Goal: Task Accomplishment & Management: Manage account settings

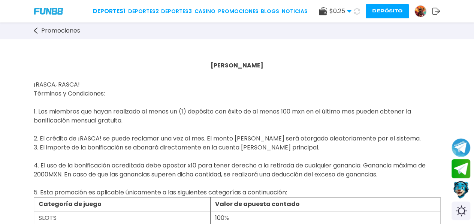
click at [350, 13] on icon at bounding box center [349, 11] width 4 height 4
click at [241, 12] on link "Promociones" at bounding box center [238, 11] width 40 height 8
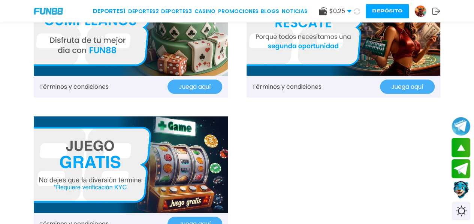
scroll to position [898, 0]
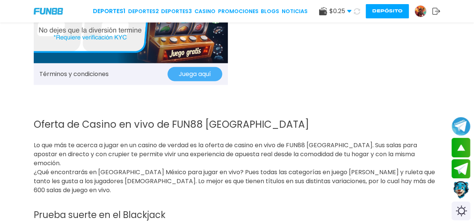
click at [186, 71] on button "Juega aquí" at bounding box center [194, 74] width 55 height 14
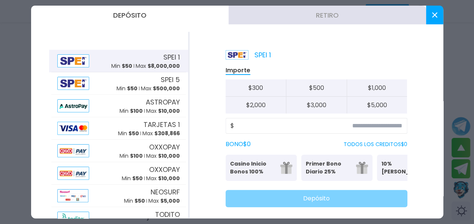
click at [436, 18] on button at bounding box center [434, 15] width 17 height 19
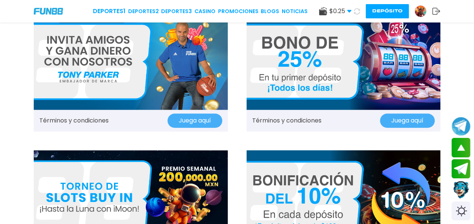
scroll to position [168, 0]
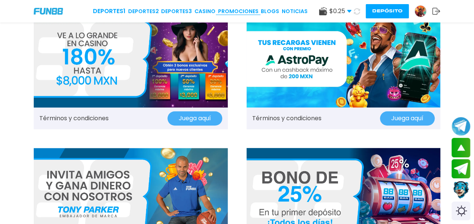
click at [236, 13] on link "Promociones" at bounding box center [238, 11] width 40 height 8
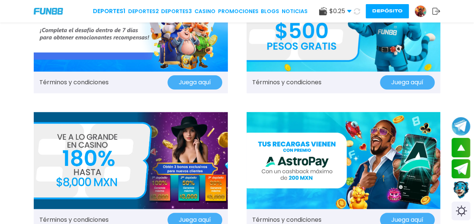
scroll to position [0, 0]
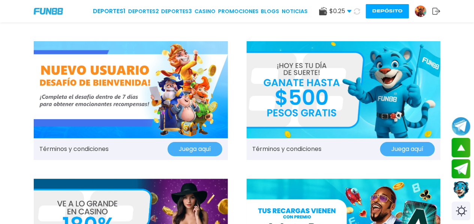
click at [347, 13] on icon at bounding box center [349, 11] width 4 height 4
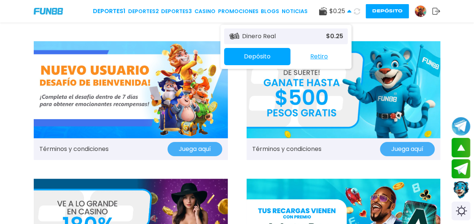
click at [422, 9] on img at bounding box center [419, 11] width 11 height 11
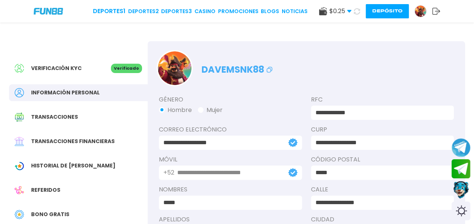
click at [48, 116] on span "Transacciones" at bounding box center [54, 117] width 47 height 8
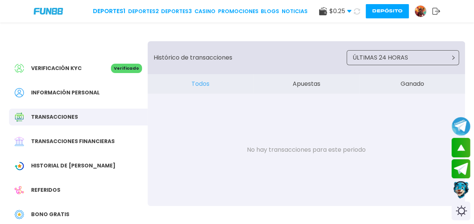
click at [52, 164] on span "Historial de [PERSON_NAME]" at bounding box center [73, 166] width 84 height 8
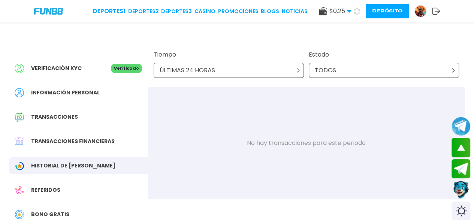
click at [48, 211] on span "Bono Gratis" at bounding box center [50, 214] width 38 height 8
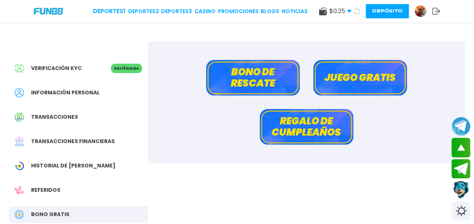
scroll to position [150, 0]
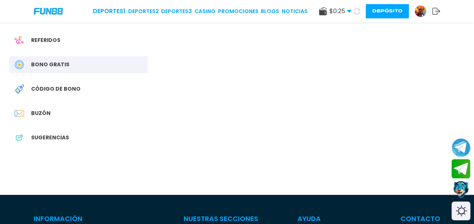
click at [63, 92] on span "Código de bono" at bounding box center [55, 89] width 49 height 8
